Goal: Navigation & Orientation: Find specific page/section

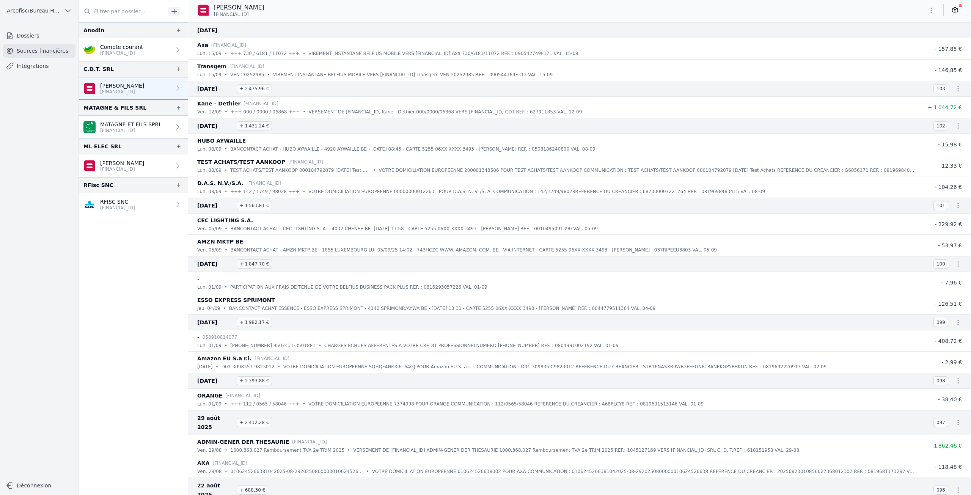
click at [137, 128] on p "[FINANCIAL_ID]" at bounding box center [130, 130] width 61 height 6
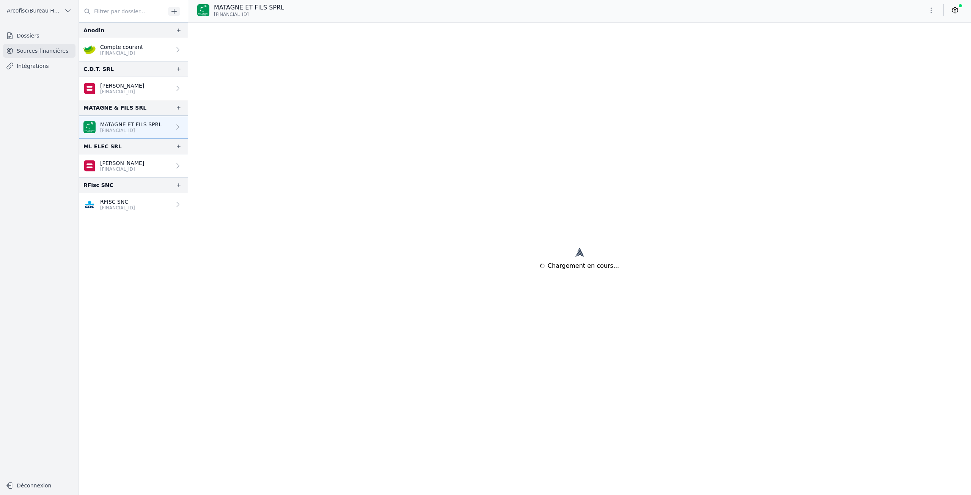
click at [143, 161] on link "[PERSON_NAME] [FINANCIAL_ID]" at bounding box center [133, 165] width 109 height 23
